Goal: Find contact information: Find contact information

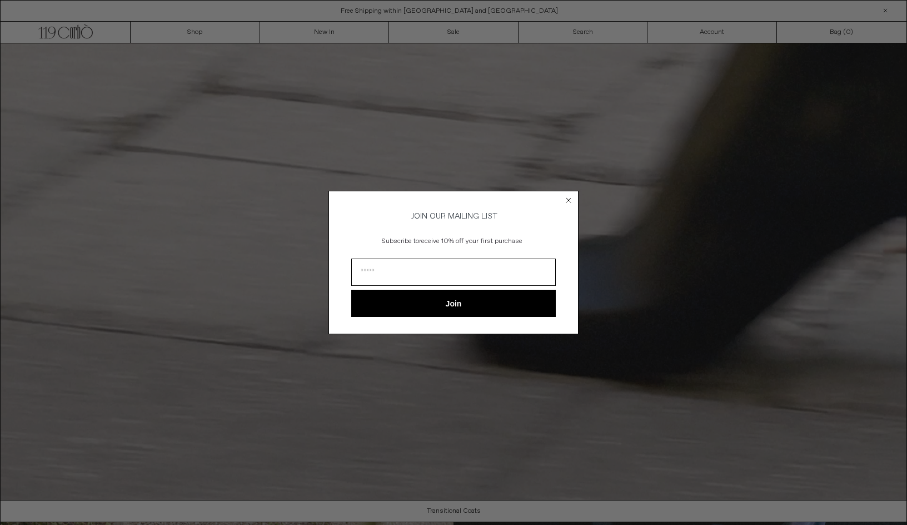
click at [567, 195] on circle "Close dialog" at bounding box center [569, 200] width 11 height 11
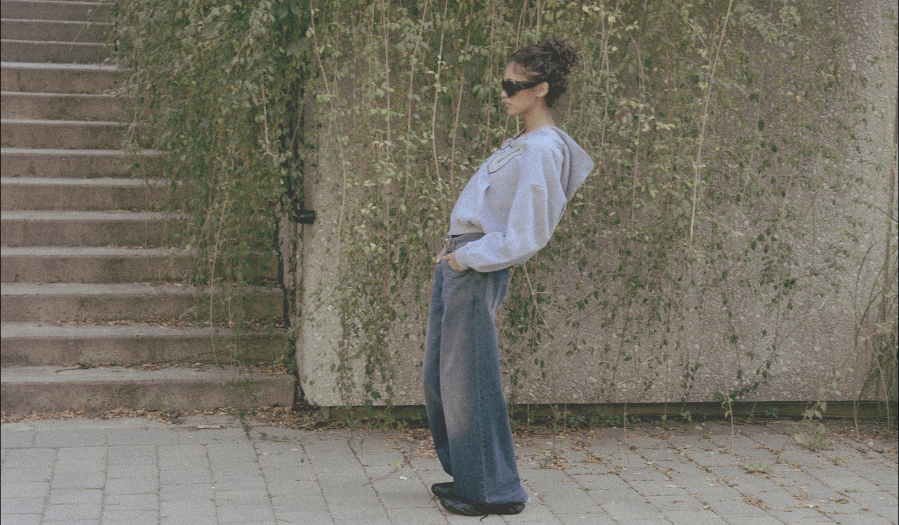
scroll to position [1257, 0]
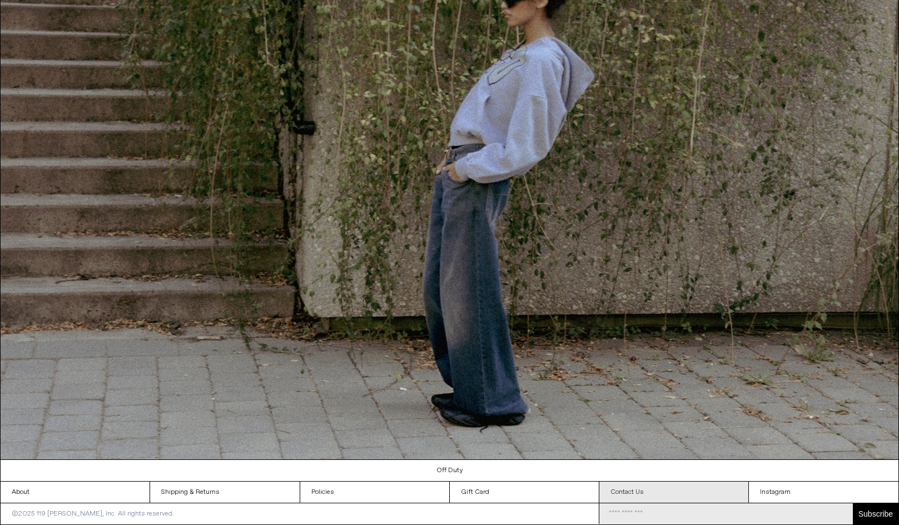
click at [667, 488] on link "Contact Us" at bounding box center [673, 491] width 149 height 21
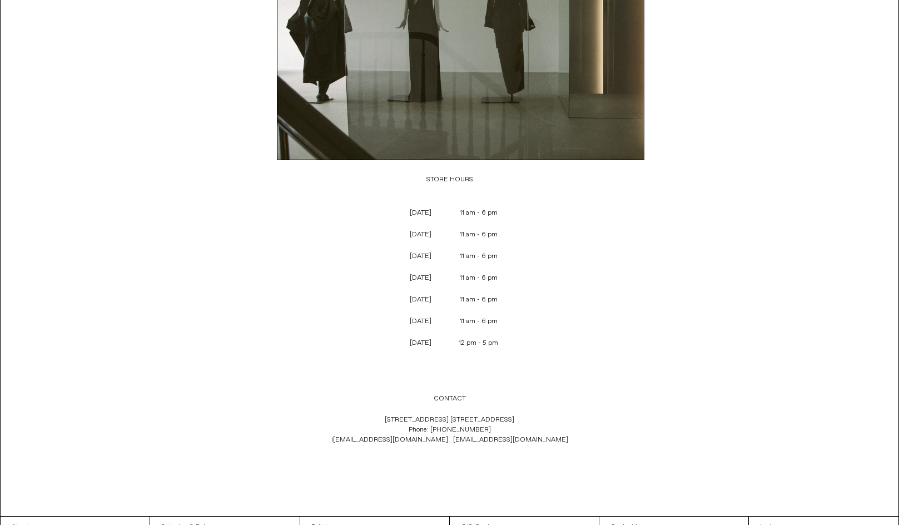
scroll to position [240, 0]
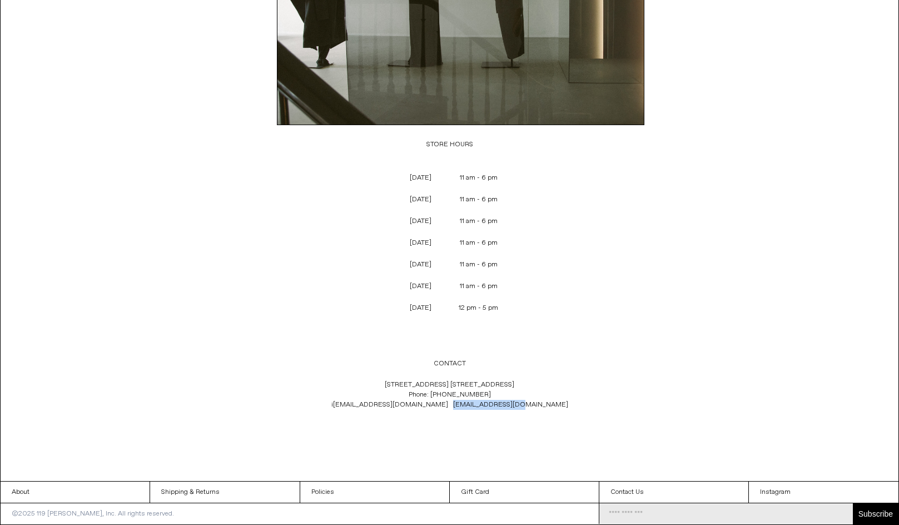
drag, startPoint x: 517, startPoint y: 405, endPoint x: 451, endPoint y: 413, distance: 66.1
click at [451, 413] on p "119 Yorkville Ave. Toronto, Ontario M5R 1C4 Phone: +1 (416) 928 0954 i nfo@119c…" at bounding box center [450, 394] width 368 height 41
copy link "sales@119corbo.com"
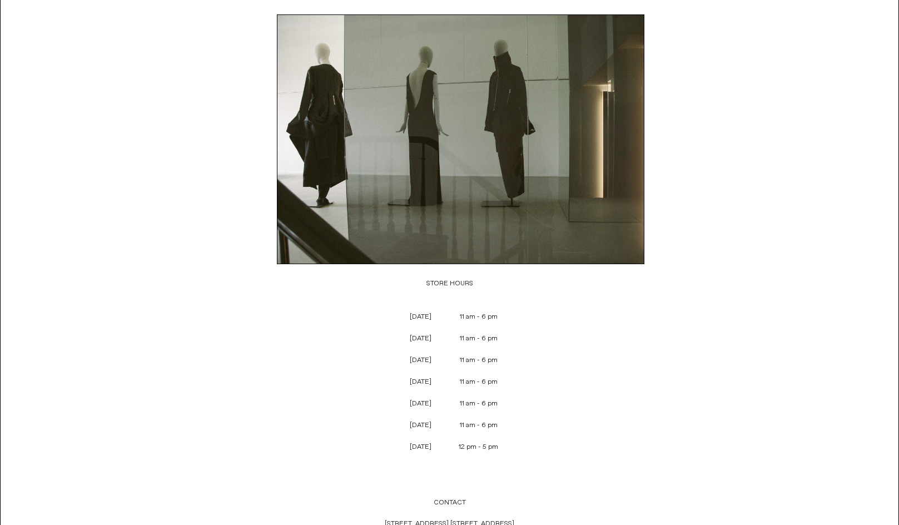
scroll to position [0, 0]
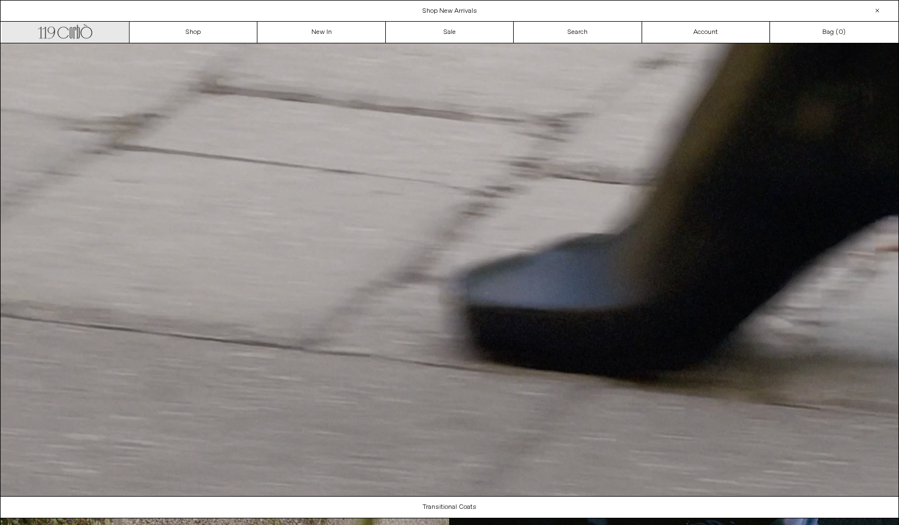
click at [56, 33] on icon ".cls-1, .cls-2 { fill: #231f20; stroke: #231f20; stroke-miterlimit: 10; stroke-…" at bounding box center [65, 30] width 54 height 16
